Goal: Answer question/provide support

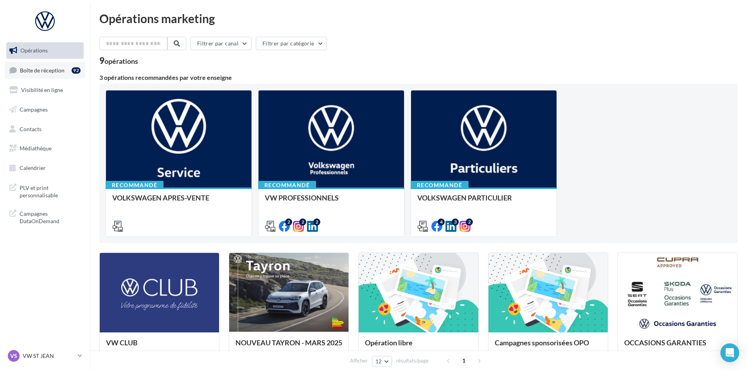
click at [52, 69] on span "Boîte de réception" at bounding box center [42, 70] width 45 height 7
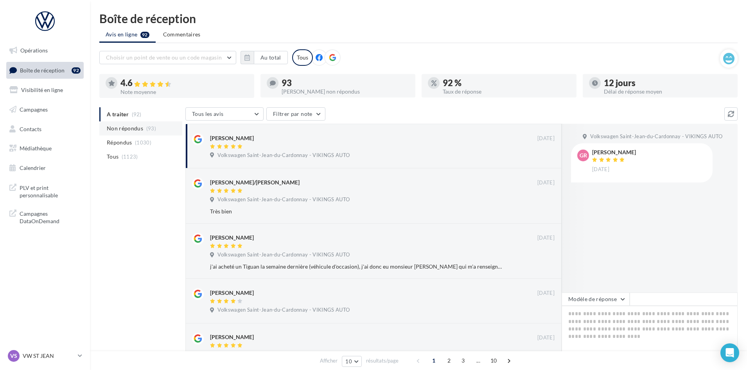
click at [129, 131] on span "Non répondus" at bounding box center [125, 128] width 36 height 8
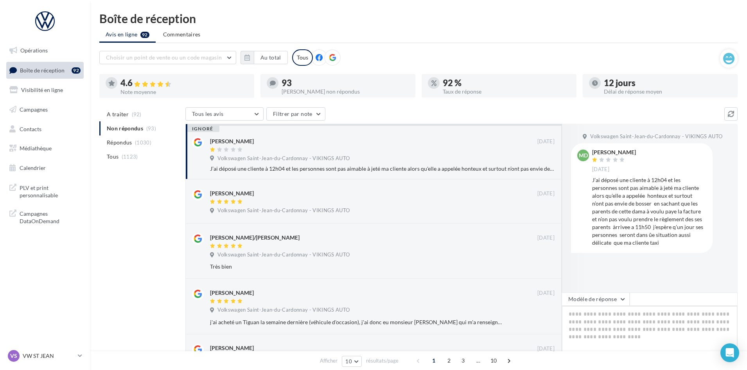
click at [647, 318] on textarea at bounding box center [650, 330] width 176 height 49
click at [252, 147] on div at bounding box center [373, 150] width 327 height 7
drag, startPoint x: 252, startPoint y: 147, endPoint x: 230, endPoint y: 151, distance: 22.3
click at [230, 151] on div at bounding box center [227, 149] width 34 height 5
click at [206, 127] on div "ignoré" at bounding box center [203, 129] width 34 height 6
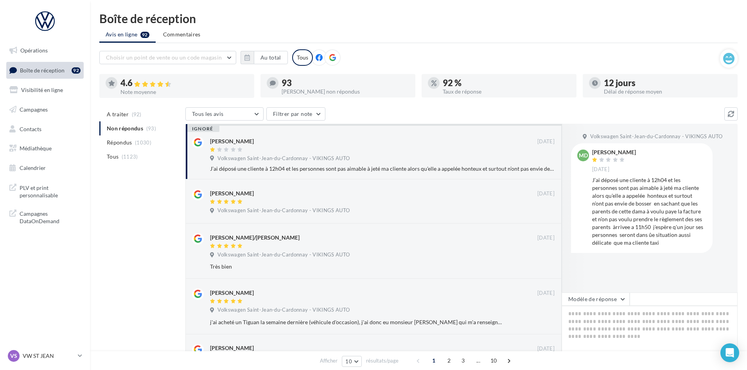
click at [209, 128] on div "ignoré" at bounding box center [203, 129] width 34 height 6
drag, startPoint x: 209, startPoint y: 128, endPoint x: 203, endPoint y: 128, distance: 5.5
click at [203, 128] on div "ignoré" at bounding box center [203, 129] width 34 height 6
click at [538, 142] on span "19/11/2024" at bounding box center [546, 141] width 17 height 7
click at [539, 160] on div "Volkswagen Saint-Jean-du-Cardonnay - VIKINGS AUTO" at bounding box center [382, 159] width 345 height 9
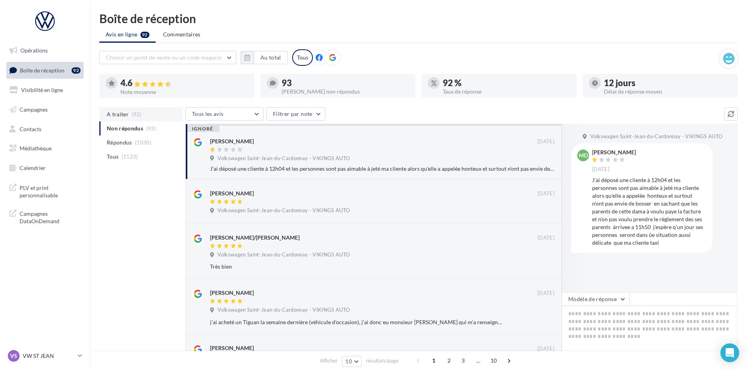
click at [123, 116] on span "A traiter" at bounding box center [118, 114] width 22 height 8
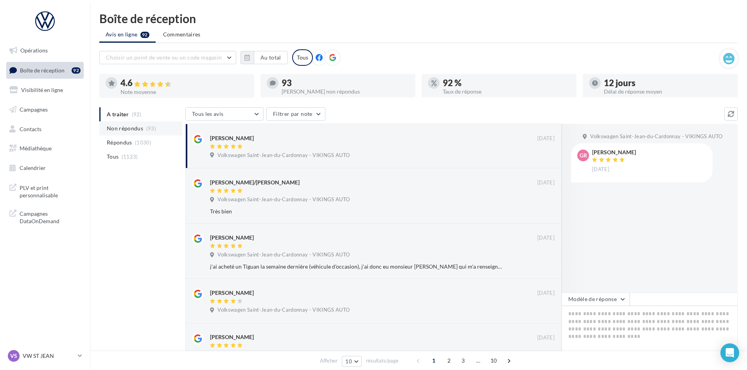
click at [148, 128] on span "(93)" at bounding box center [151, 128] width 10 height 6
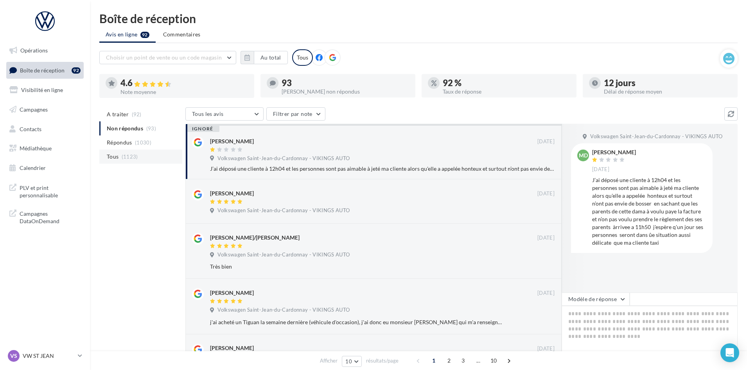
click at [129, 159] on span "(1123)" at bounding box center [130, 156] width 16 height 6
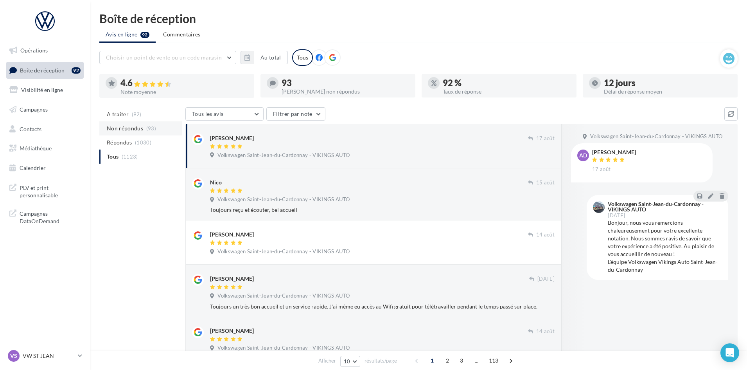
click at [129, 129] on span "Non répondus" at bounding box center [125, 128] width 36 height 8
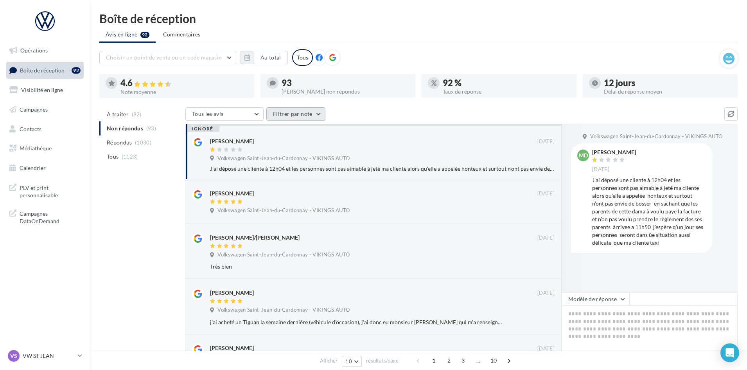
click at [301, 116] on button "Filtrer par note" at bounding box center [295, 113] width 59 height 13
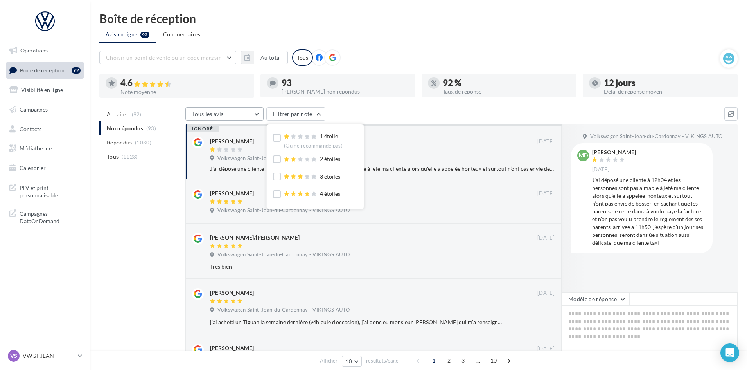
click at [251, 113] on button "Tous les avis" at bounding box center [224, 113] width 78 height 13
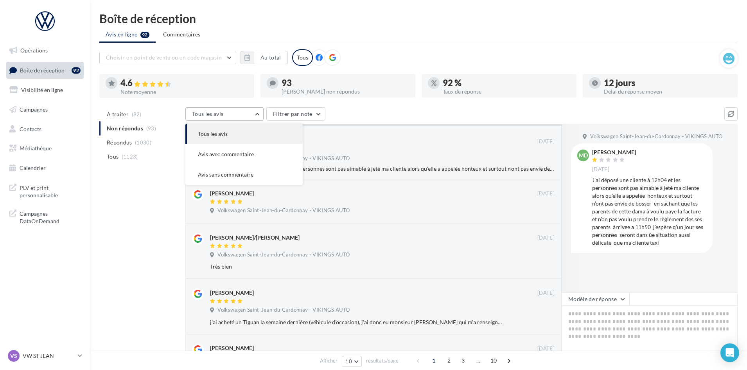
click at [251, 113] on button "Tous les avis" at bounding box center [224, 113] width 78 height 13
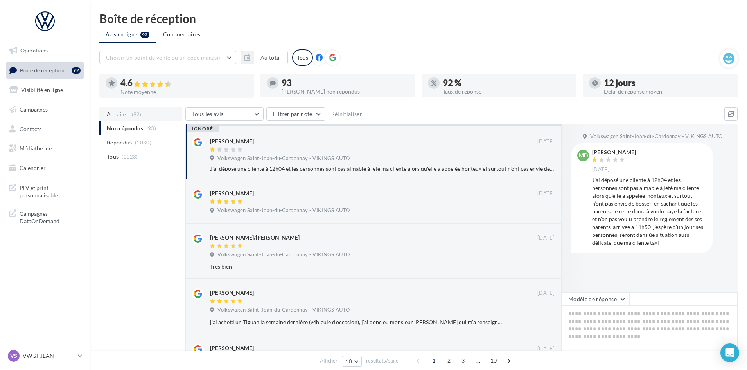
click at [123, 116] on span "A traiter" at bounding box center [118, 114] width 22 height 8
